Goal: Navigation & Orientation: Understand site structure

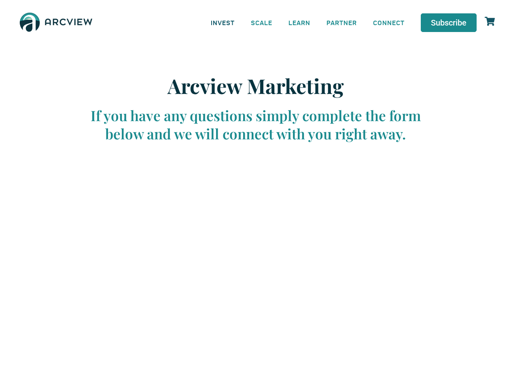
click at [223, 22] on link "INVEST" at bounding box center [223, 22] width 40 height 18
click at [262, 22] on link "SCALE" at bounding box center [262, 22] width 38 height 18
click at [300, 22] on link "LEARN" at bounding box center [300, 22] width 38 height 18
click at [389, 22] on link "CONNECT" at bounding box center [389, 22] width 48 height 18
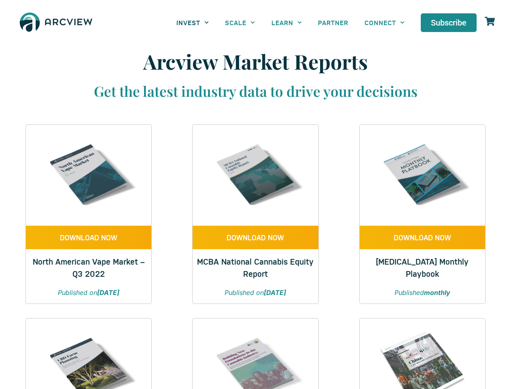
click at [193, 22] on link "INVEST" at bounding box center [192, 22] width 49 height 18
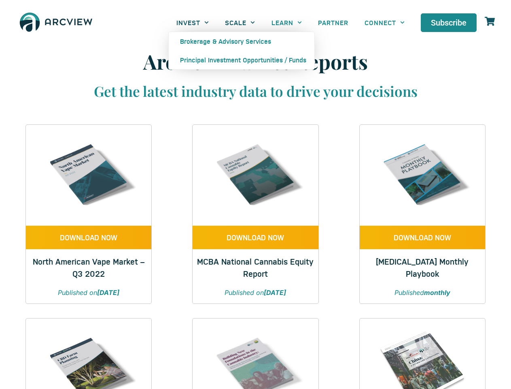
click at [240, 22] on link "SCALE" at bounding box center [240, 22] width 46 height 18
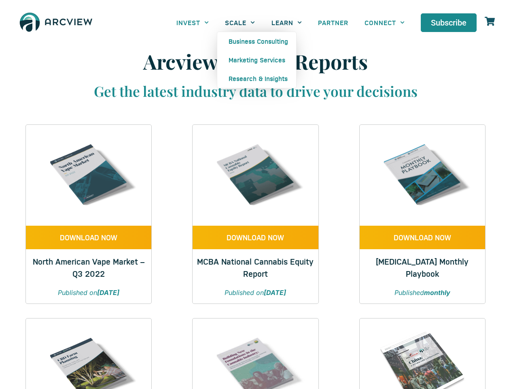
click at [287, 22] on link "LEARN" at bounding box center [287, 22] width 47 height 18
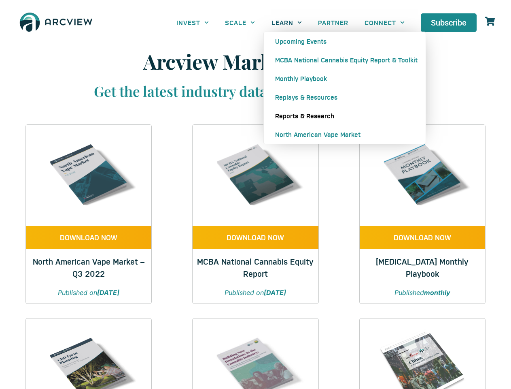
click at [385, 22] on link "CONNECT" at bounding box center [385, 22] width 56 height 18
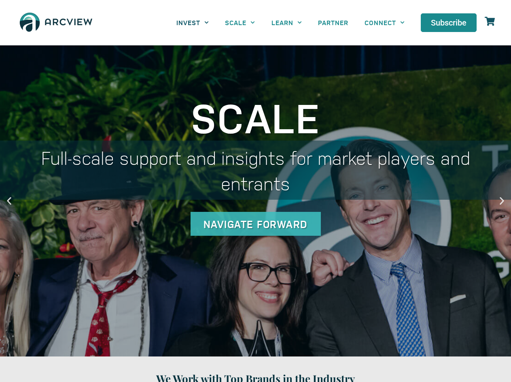
click at [193, 22] on link "INVEST" at bounding box center [192, 22] width 49 height 18
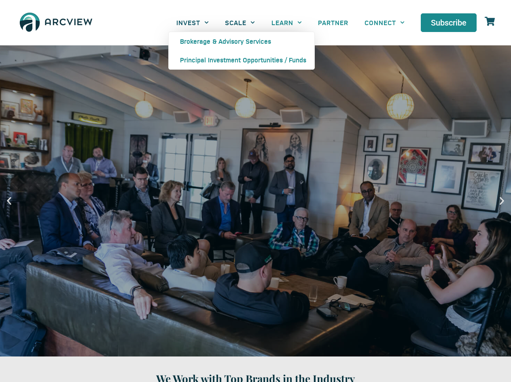
click at [240, 22] on link "SCALE" at bounding box center [240, 22] width 46 height 18
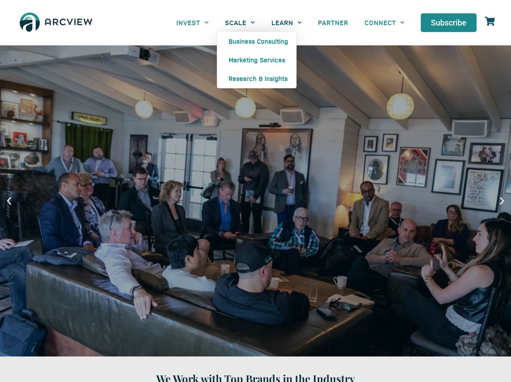
click at [287, 22] on link "LEARN" at bounding box center [287, 22] width 47 height 18
